Goal: Task Accomplishment & Management: Manage account settings

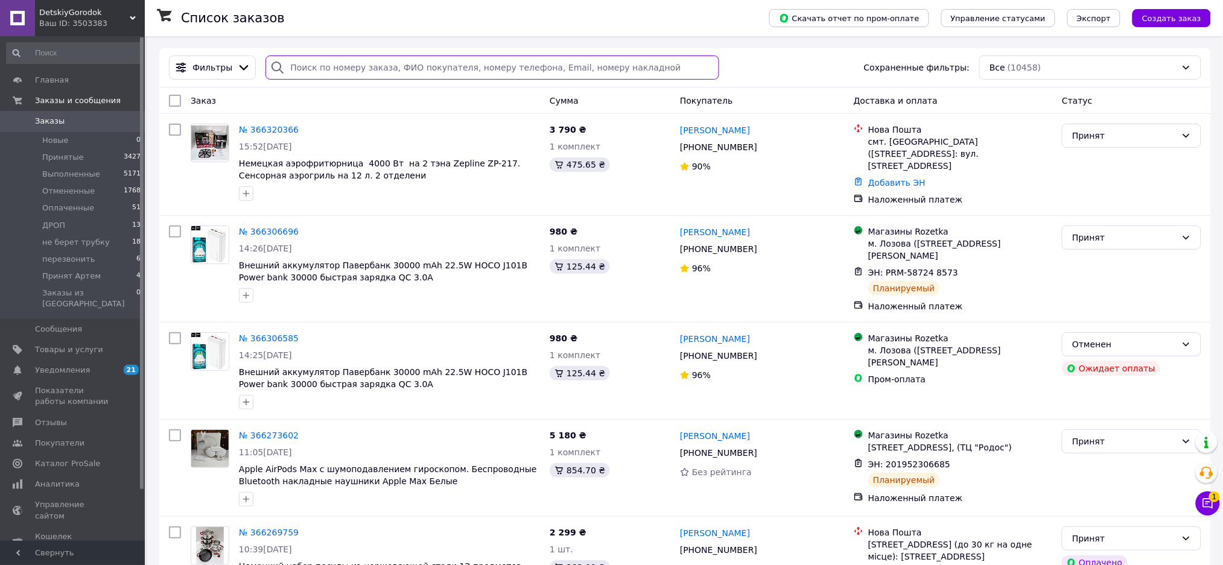
click at [474, 65] on input "search" at bounding box center [493, 68] width 454 height 24
paste input "PRM-895420729"
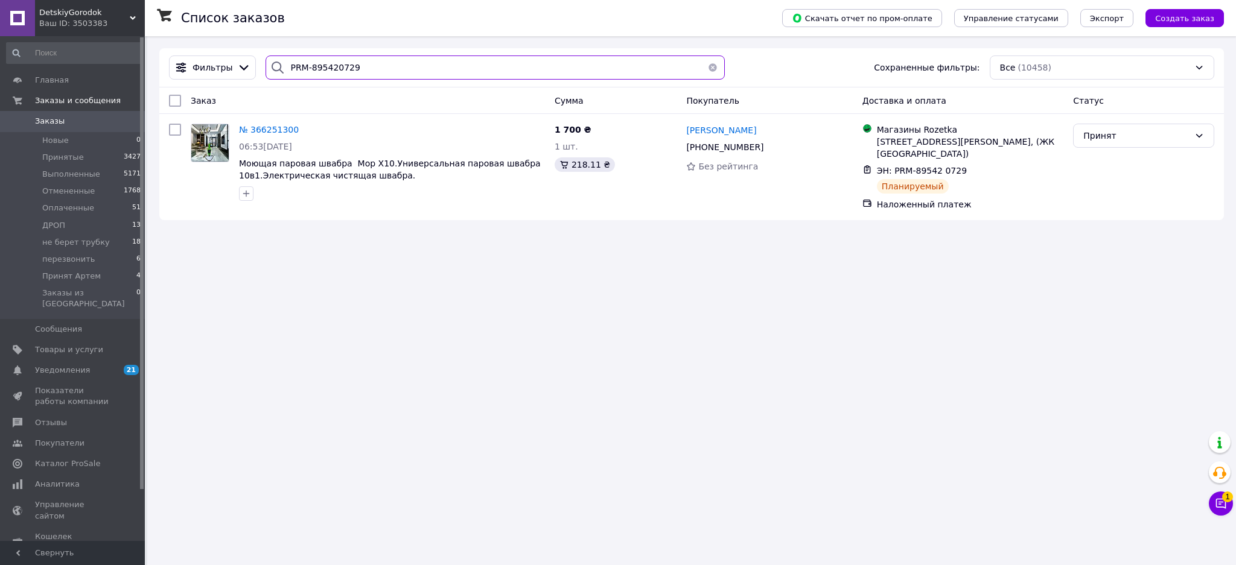
type input "PRM-895420729"
drag, startPoint x: 372, startPoint y: 65, endPoint x: 155, endPoint y: 81, distance: 217.8
click at [158, 81] on div "Список заказов Скачать отчет по пром-оплате Управление статусами Экспорт Создат…" at bounding box center [691, 134] width 1089 height 196
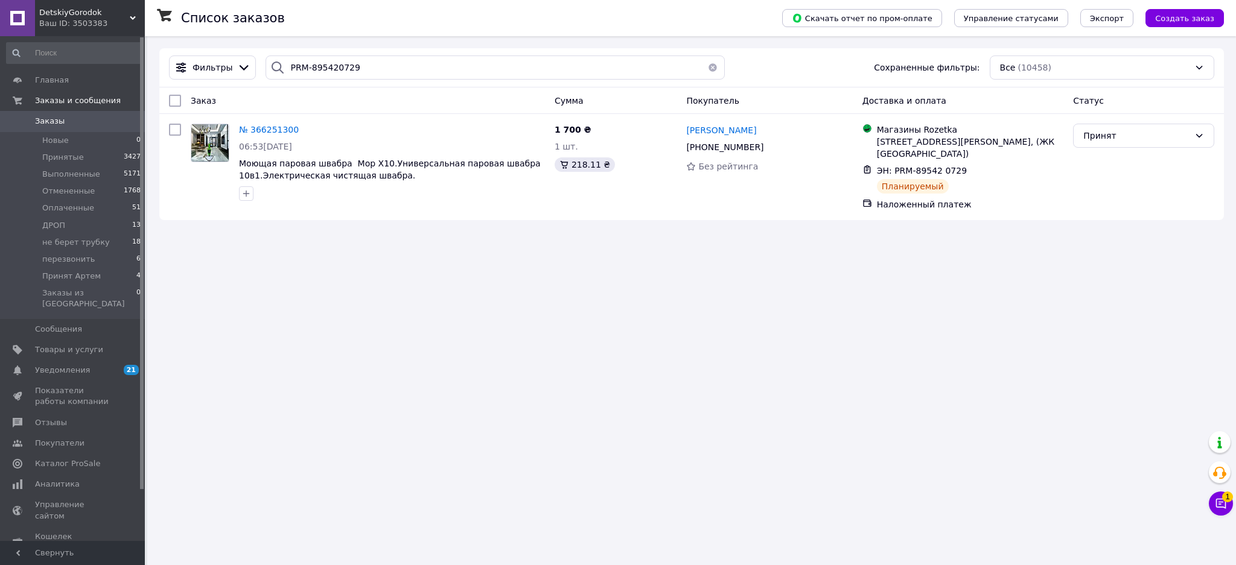
click at [74, 119] on span "Заказы" at bounding box center [73, 121] width 77 height 11
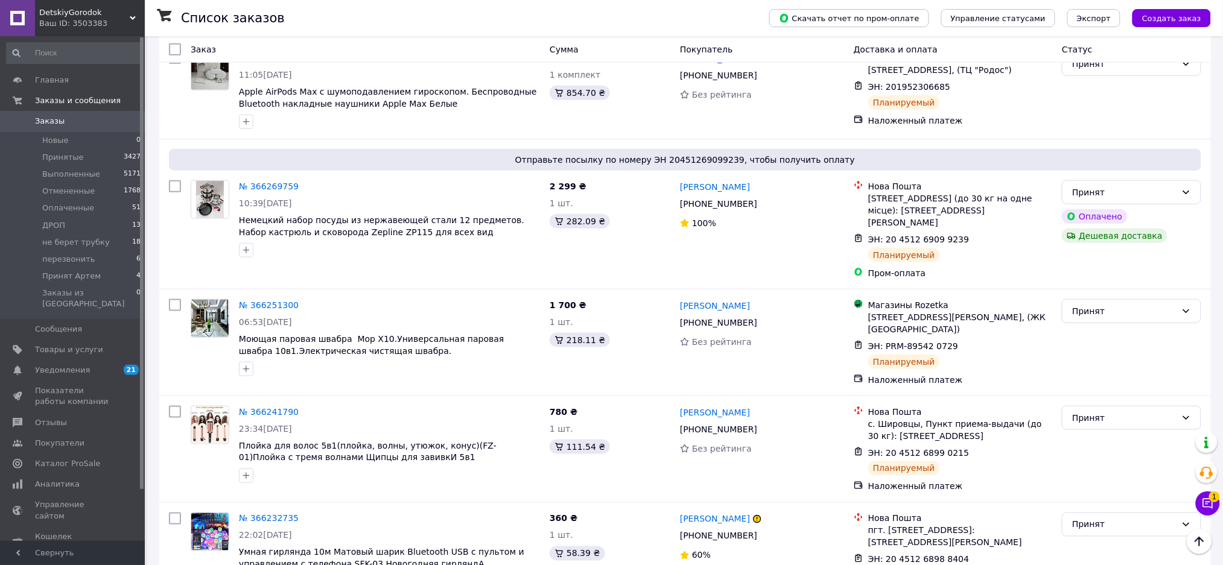
scroll to position [483, 0]
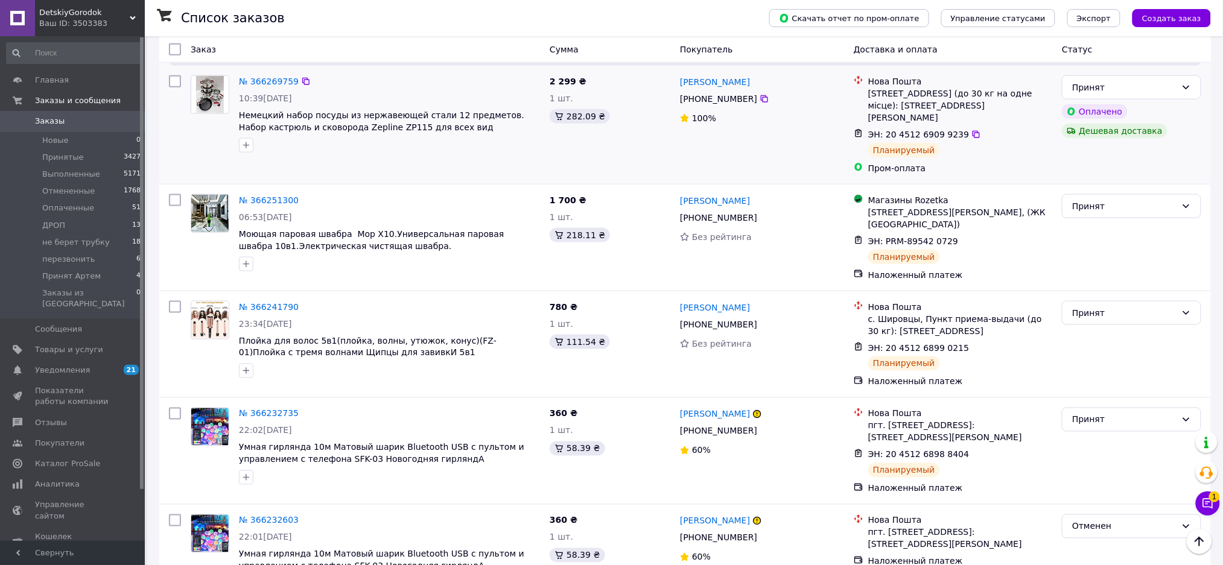
click at [631, 150] on div "2 299 ₴ 1 шт. 282.09 ₴" at bounding box center [610, 125] width 130 height 109
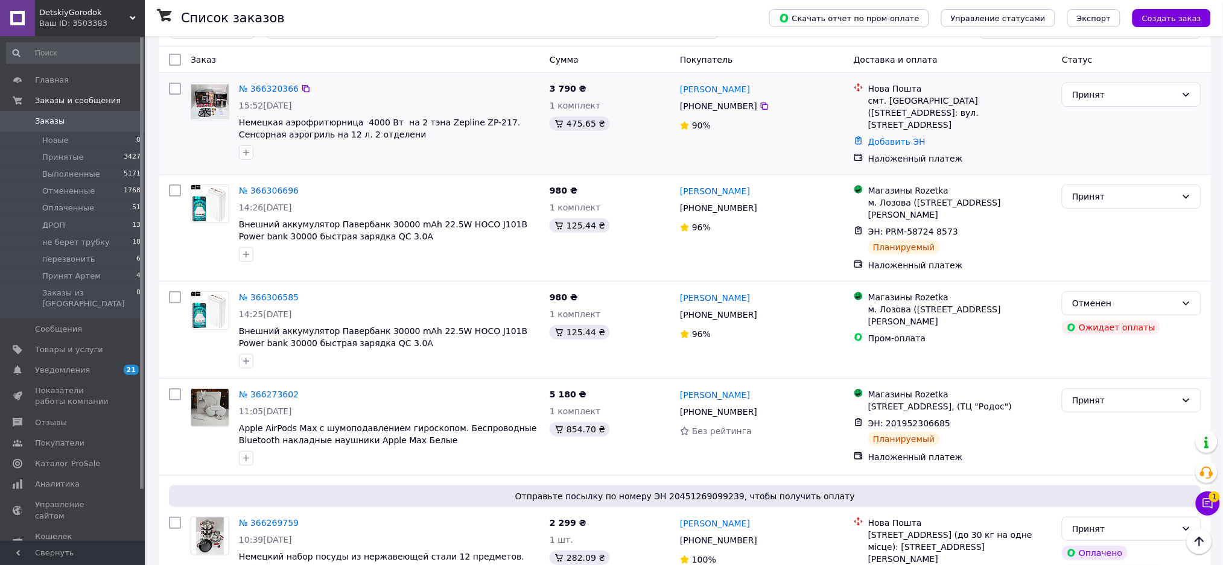
scroll to position [0, 0]
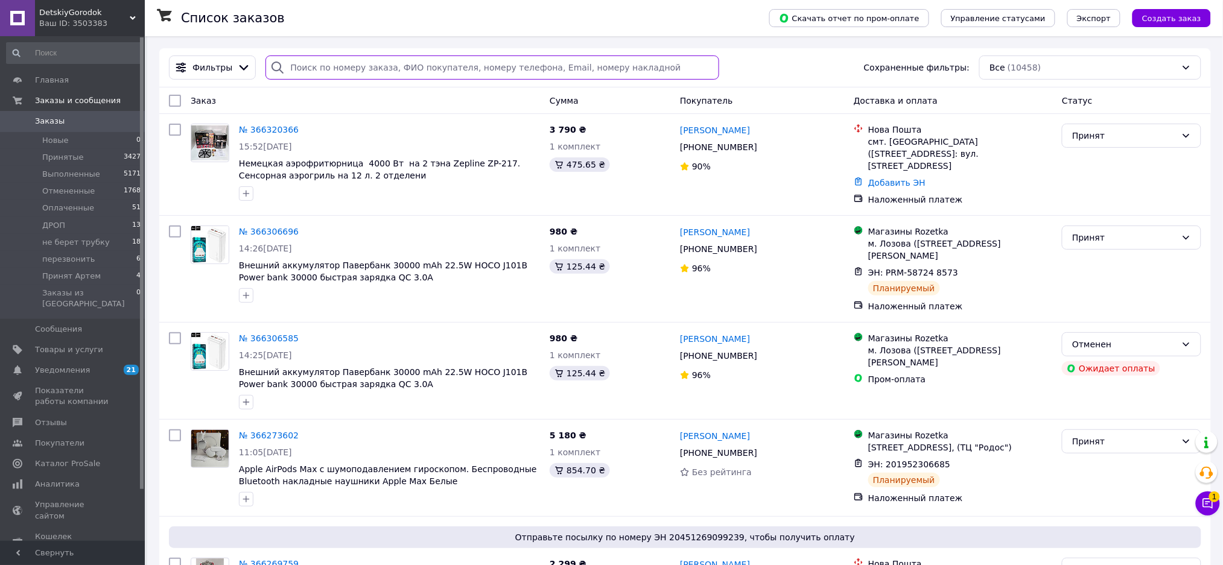
click at [398, 57] on input "search" at bounding box center [493, 68] width 454 height 24
paste input "PRM-895420729"
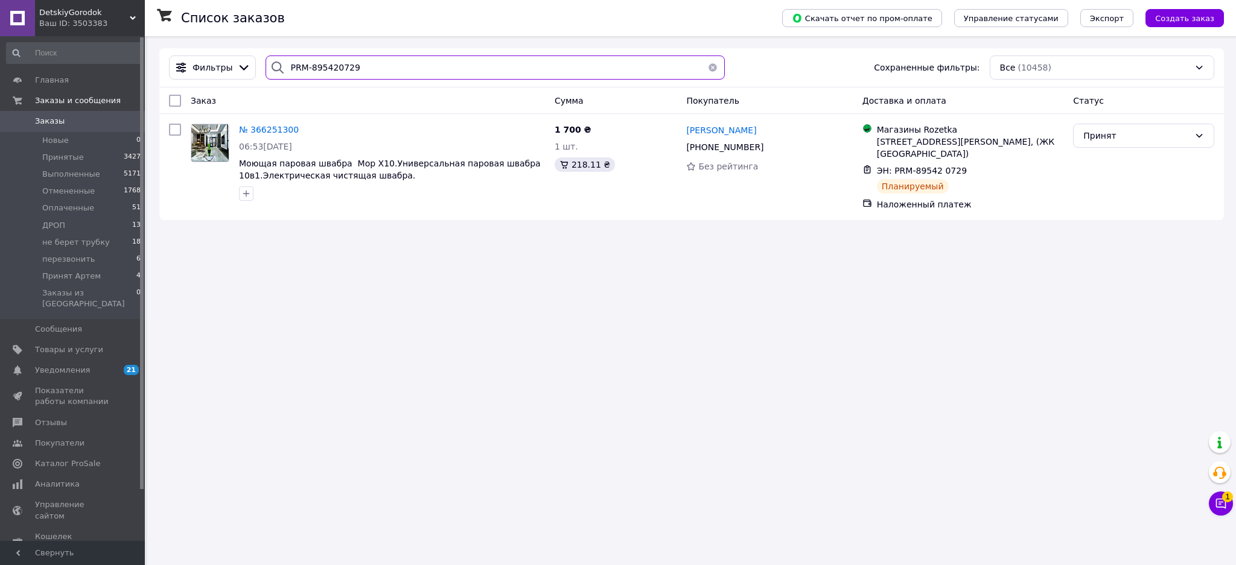
type input "PRM-895420729"
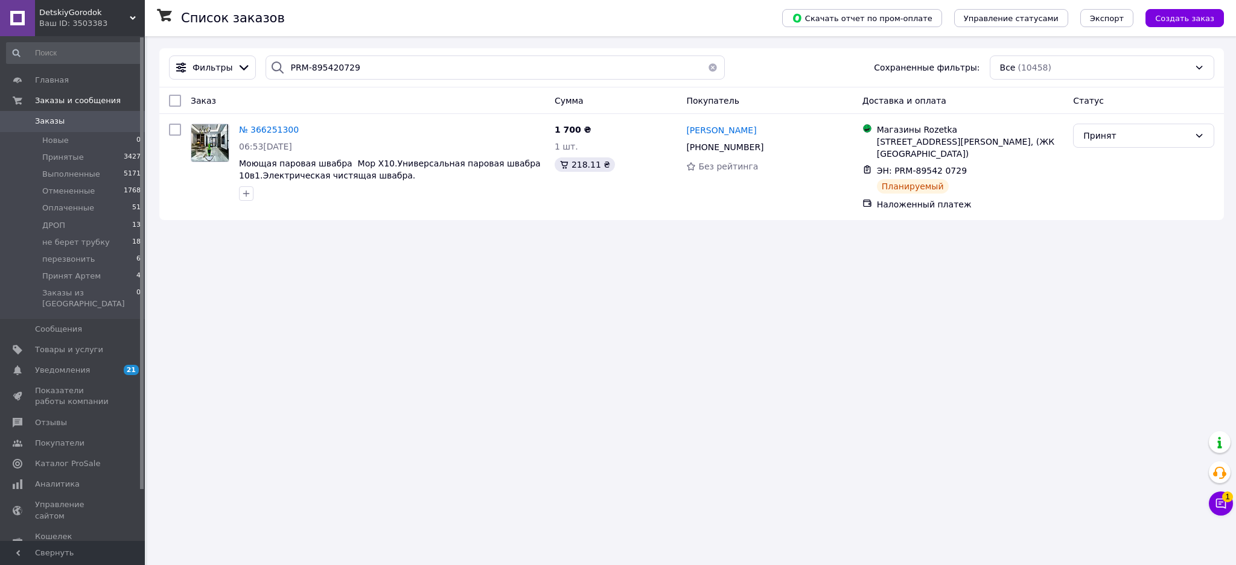
click at [68, 116] on span "Заказы" at bounding box center [73, 121] width 77 height 11
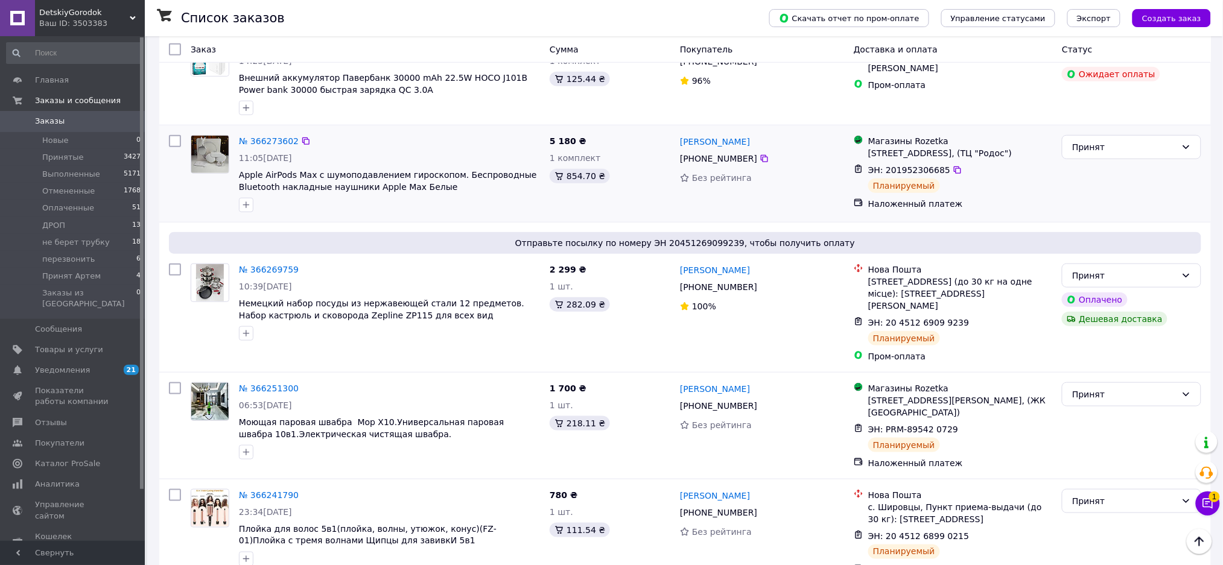
scroll to position [402, 0]
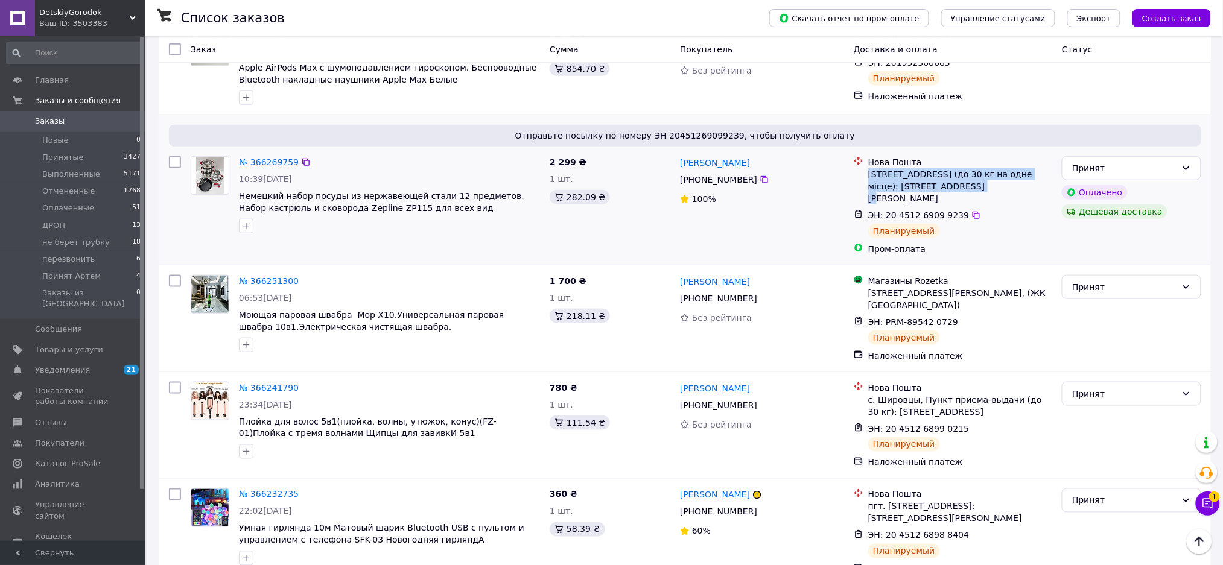
drag, startPoint x: 869, startPoint y: 177, endPoint x: 919, endPoint y: 194, distance: 52.9
click at [919, 194] on li "Нова Пошта [STREET_ADDRESS] (до 30 кг на одне місце): [STREET_ADDRESS][PERSON_N…" at bounding box center [953, 180] width 199 height 53
click at [796, 211] on div "[PERSON_NAME] [PHONE_NUMBER]%" at bounding box center [762, 205] width 174 height 109
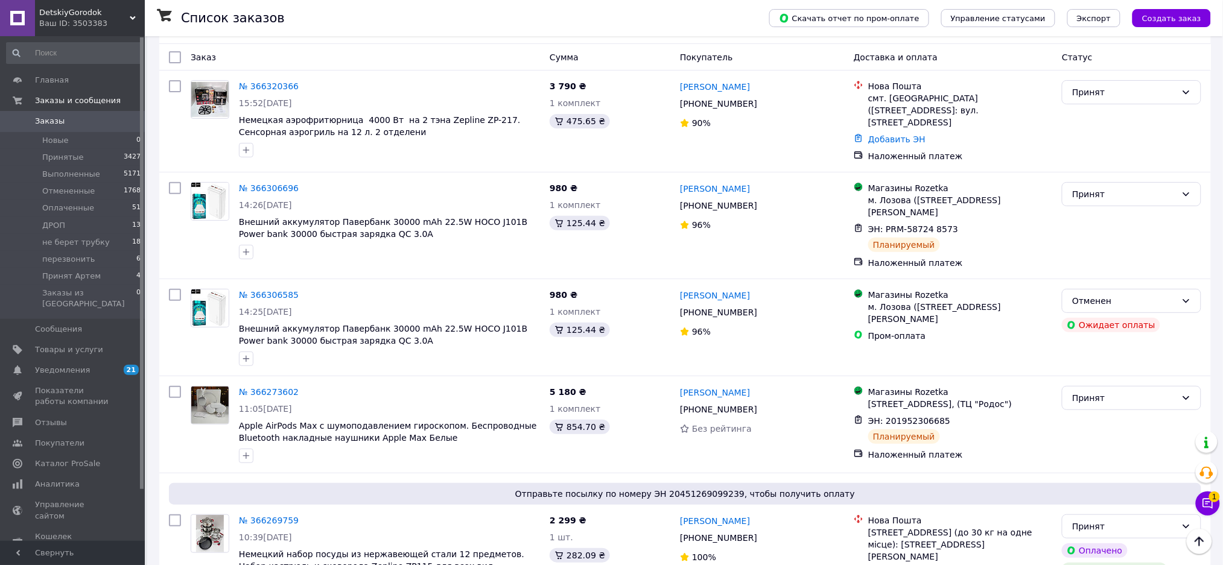
scroll to position [0, 0]
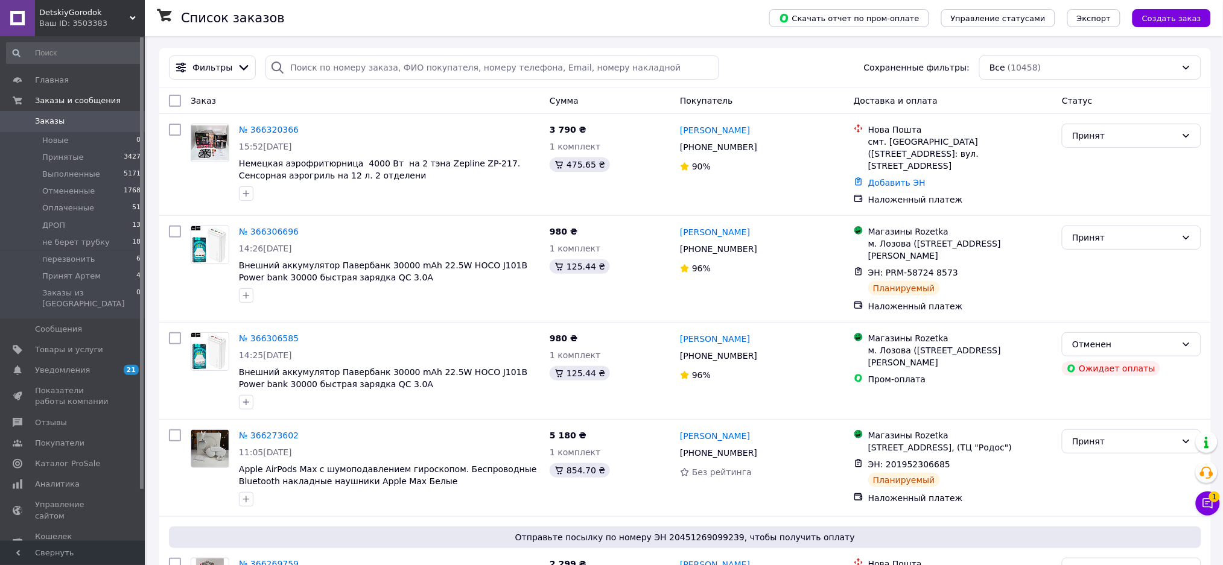
click at [97, 123] on span "Заказы" at bounding box center [73, 121] width 77 height 11
